Goal: Transaction & Acquisition: Purchase product/service

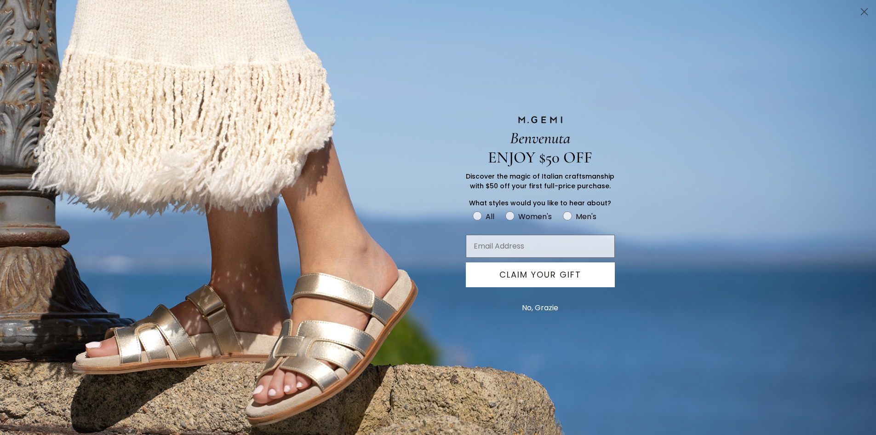
click at [539, 304] on button "No, Grazie" at bounding box center [540, 307] width 46 height 23
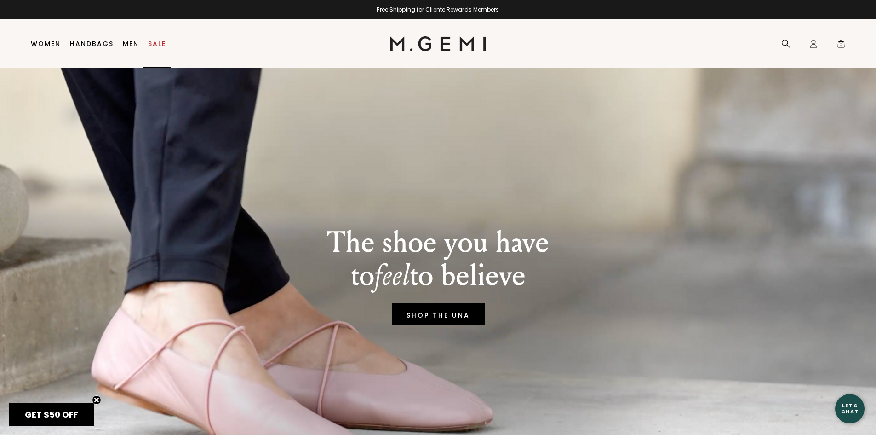
click at [161, 41] on link "Sale" at bounding box center [157, 43] width 18 height 7
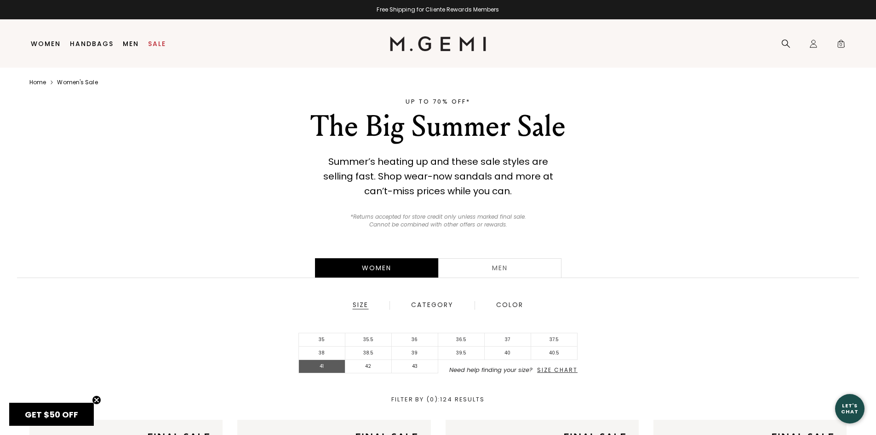
click at [321, 366] on li "41" at bounding box center [322, 366] width 46 height 13
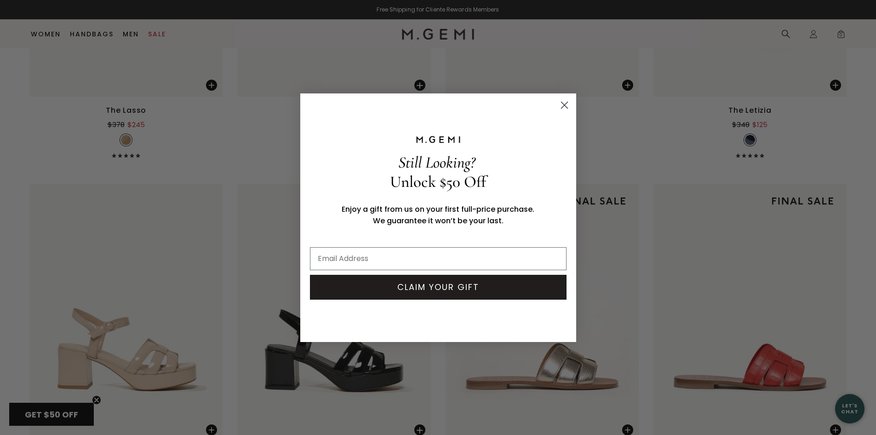
click at [568, 100] on circle "Close dialog" at bounding box center [564, 104] width 15 height 15
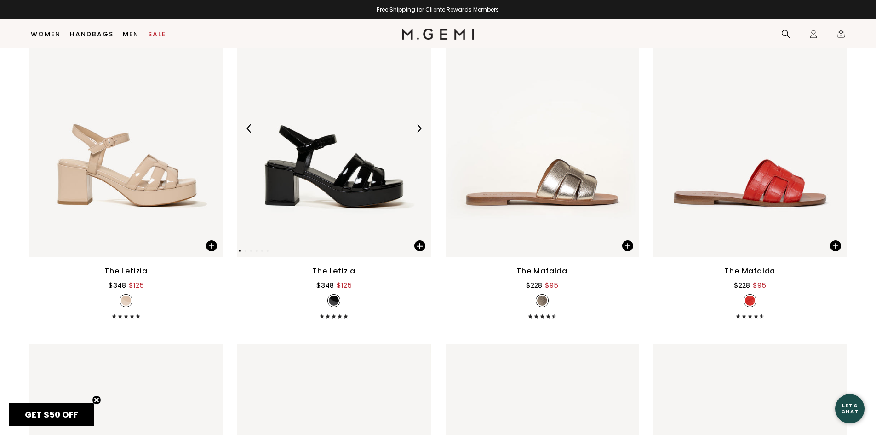
scroll to position [3016, 0]
